Goal: Task Accomplishment & Management: Manage account settings

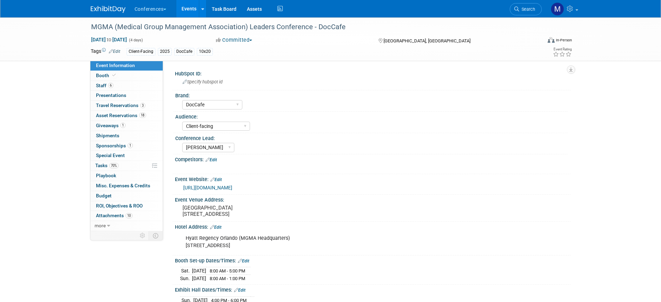
select select "DocCafe"
select select "Client-facing"
select select "[PERSON_NAME]"
click at [104, 7] on img at bounding box center [108, 9] width 35 height 7
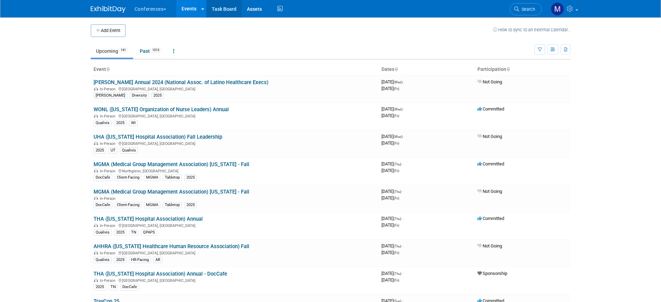
click at [217, 10] on link "Task Board" at bounding box center [224, 8] width 35 height 17
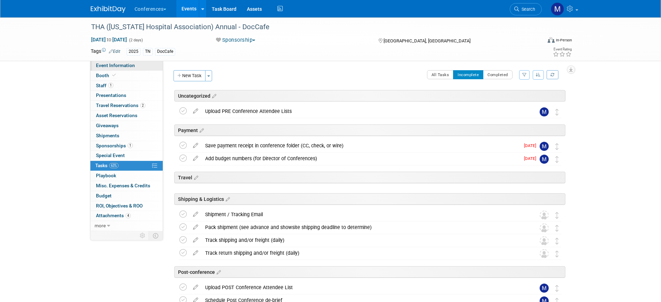
click at [147, 64] on link "Event Information" at bounding box center [126, 66] width 72 height 10
select select "DocCafe"
select select "Client-facing"
select select "[PERSON_NAME]"
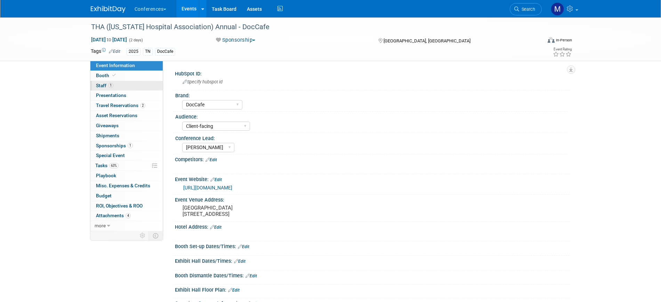
click at [106, 85] on span "Staff 1" at bounding box center [104, 86] width 17 height 6
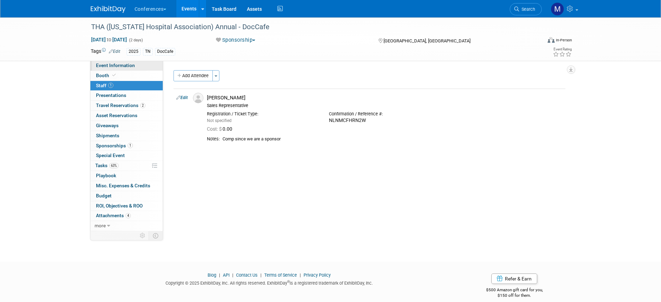
click at [128, 63] on span "Event Information" at bounding box center [115, 66] width 39 height 6
select select "DocCafe"
select select "Client-facing"
select select "[PERSON_NAME]"
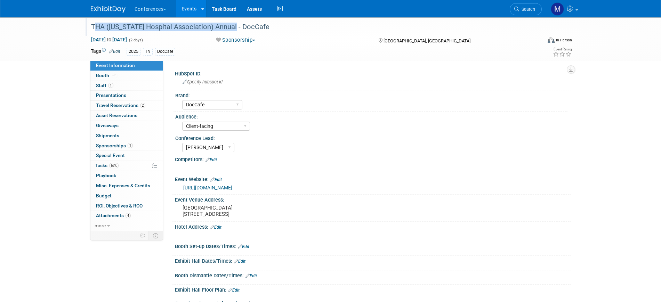
drag, startPoint x: 91, startPoint y: 25, endPoint x: 235, endPoint y: 26, distance: 144.6
click at [235, 26] on div "THA (Tennessee Hospital Association) Annual - DocCafe" at bounding box center [310, 27] width 443 height 13
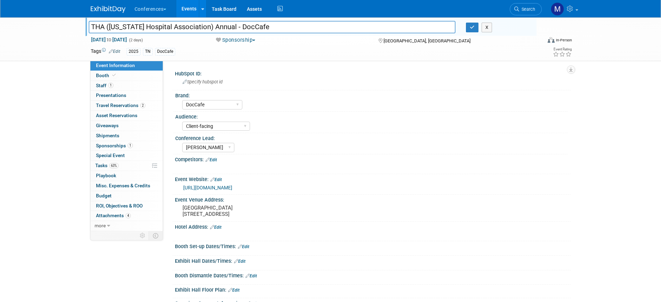
drag, startPoint x: 235, startPoint y: 28, endPoint x: 92, endPoint y: 28, distance: 143.3
click at [92, 28] on input "THA (Tennessee Hospital Association) Annual - DocCafe" at bounding box center [272, 27] width 367 height 12
click at [468, 31] on button "button" at bounding box center [472, 28] width 13 height 10
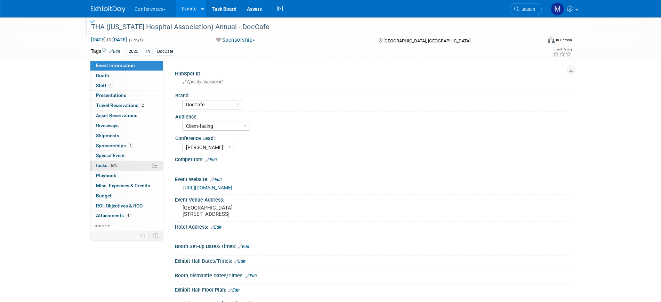
click at [130, 166] on link "63% Tasks 63%" at bounding box center [126, 166] width 72 height 10
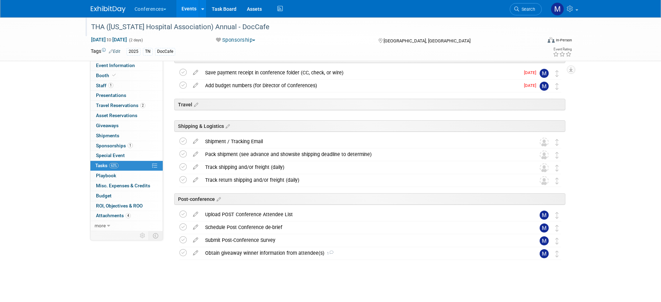
scroll to position [73, 0]
click at [140, 106] on span "2" at bounding box center [142, 105] width 5 height 5
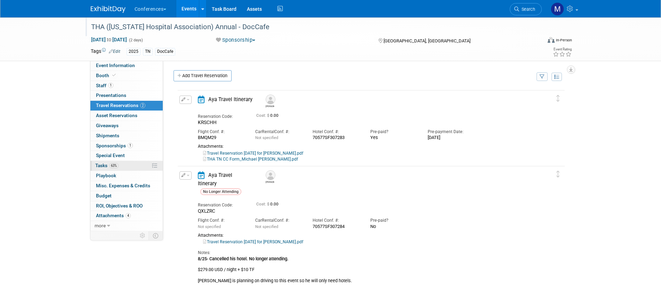
click at [122, 166] on link "63% Tasks 63%" at bounding box center [126, 166] width 72 height 10
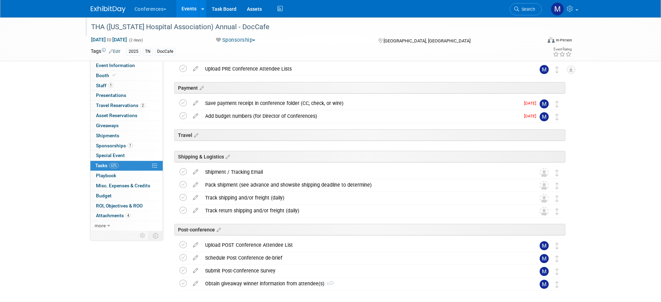
scroll to position [73, 0]
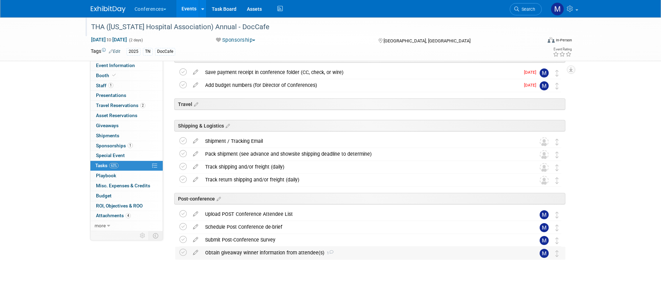
click at [221, 251] on div "Obtain giveaway winner information from attendee(s) 1" at bounding box center [364, 253] width 324 height 12
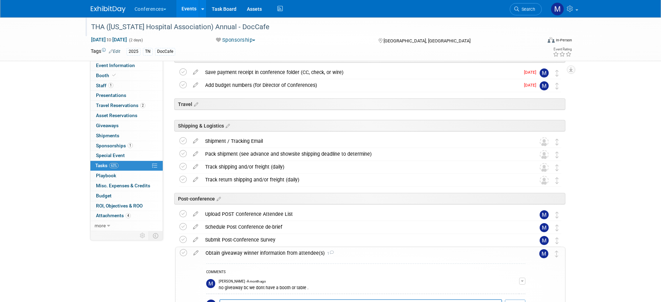
click at [221, 251] on div "Obtain giveaway winner information from attendee(s) 1" at bounding box center [363, 253] width 323 height 12
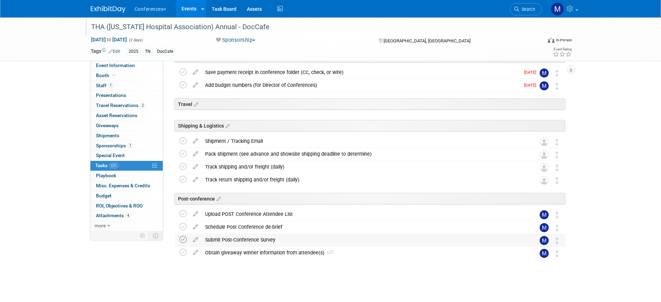
click at [185, 240] on icon at bounding box center [182, 239] width 7 height 7
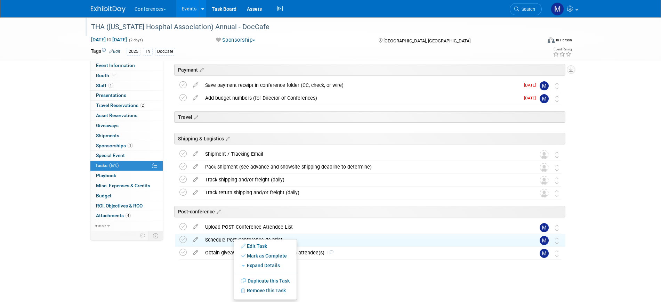
scroll to position [60, 0]
click at [260, 289] on link "Remove this Task" at bounding box center [265, 291] width 63 height 10
click at [326, 292] on link "Yes" at bounding box center [323, 292] width 20 height 11
